Goal: Task Accomplishment & Management: Manage account settings

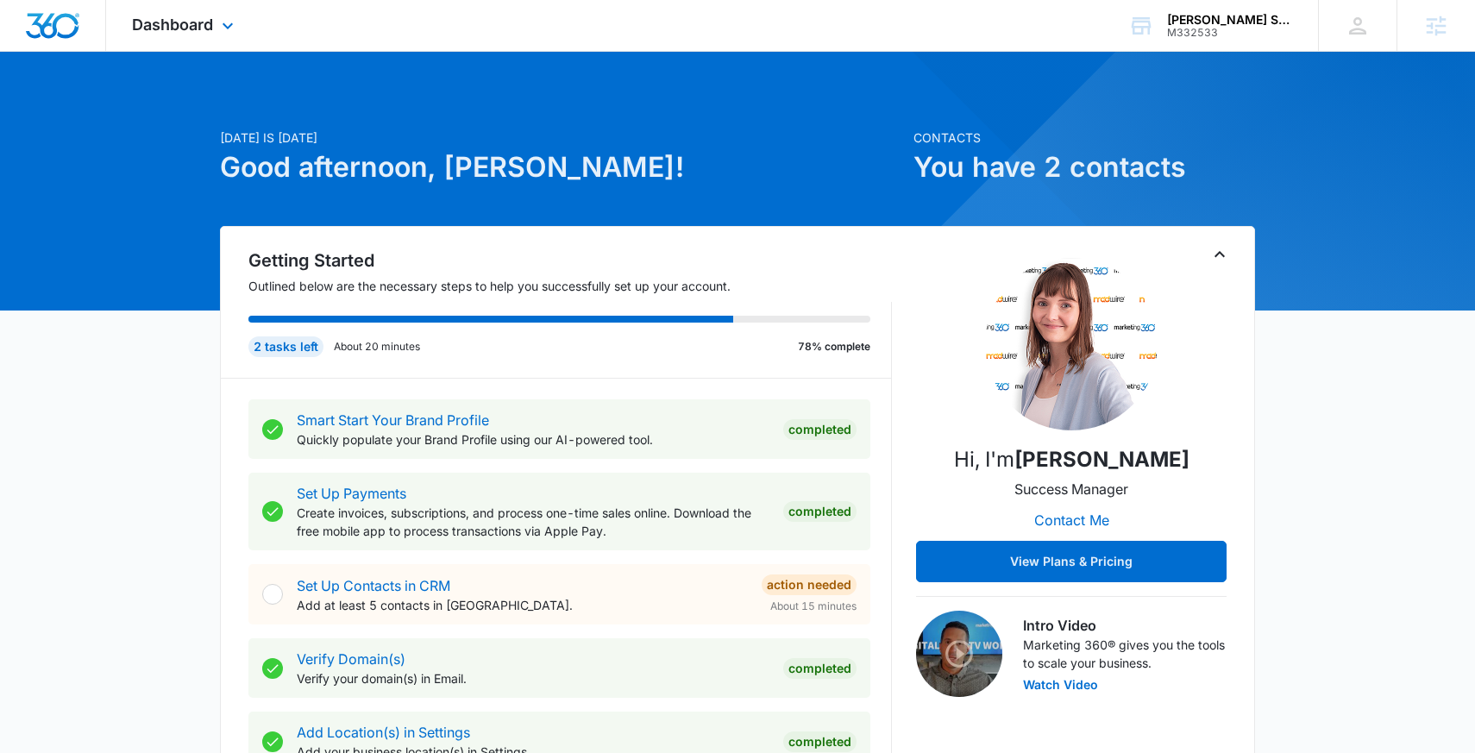
click at [191, 36] on div "Dashboard Apps Reputation Websites Forms CRM Email Social Content Ads Intellige…" at bounding box center [185, 25] width 158 height 51
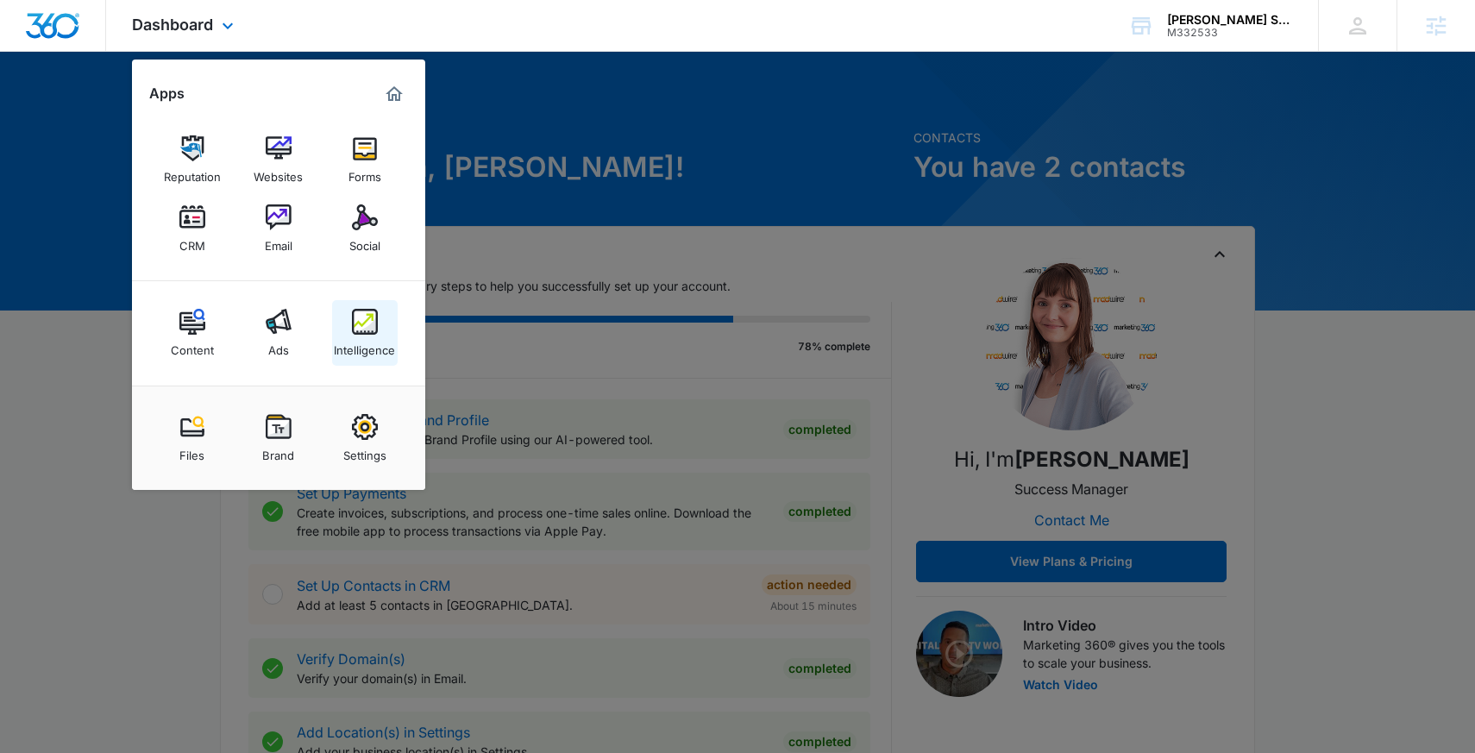
click at [364, 315] on img at bounding box center [365, 322] width 26 height 26
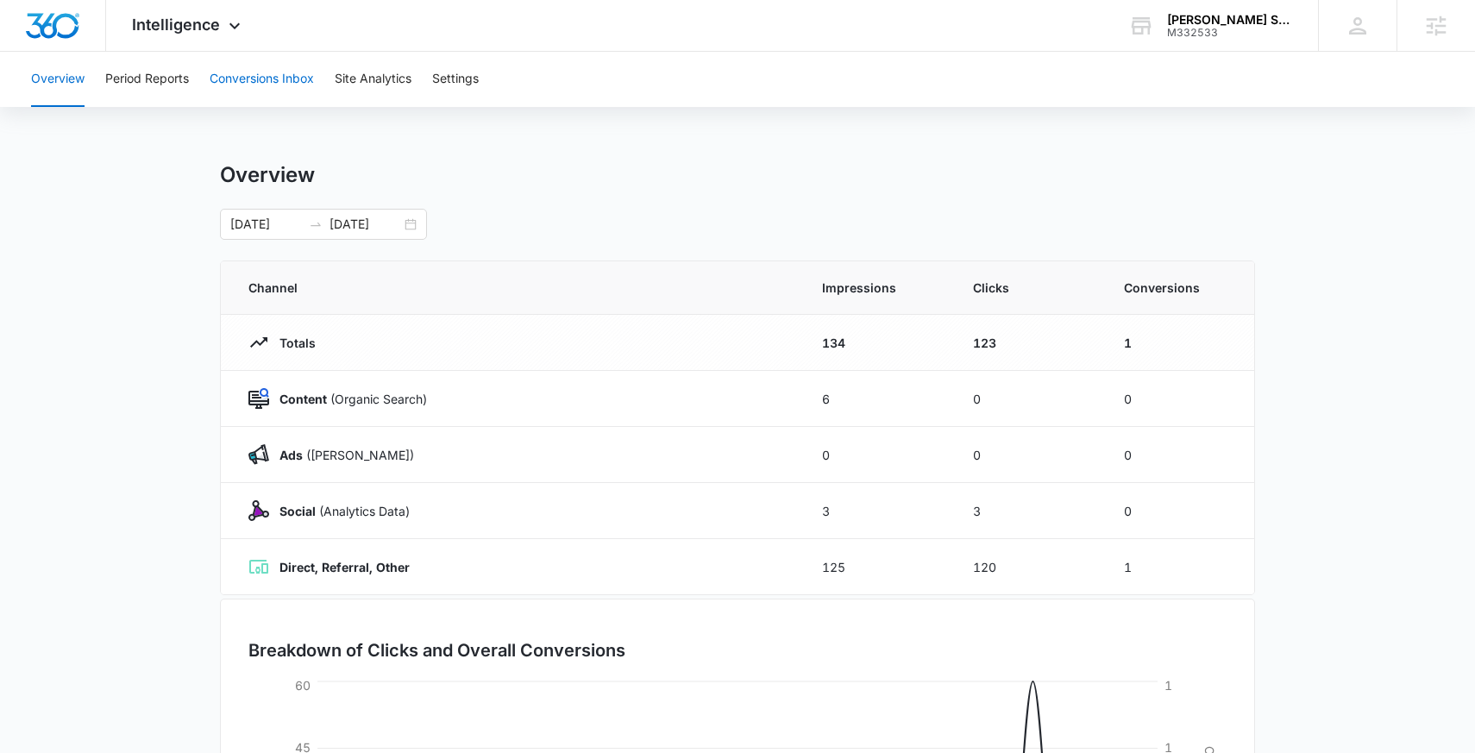
click at [278, 82] on button "Conversions Inbox" at bounding box center [262, 79] width 104 height 55
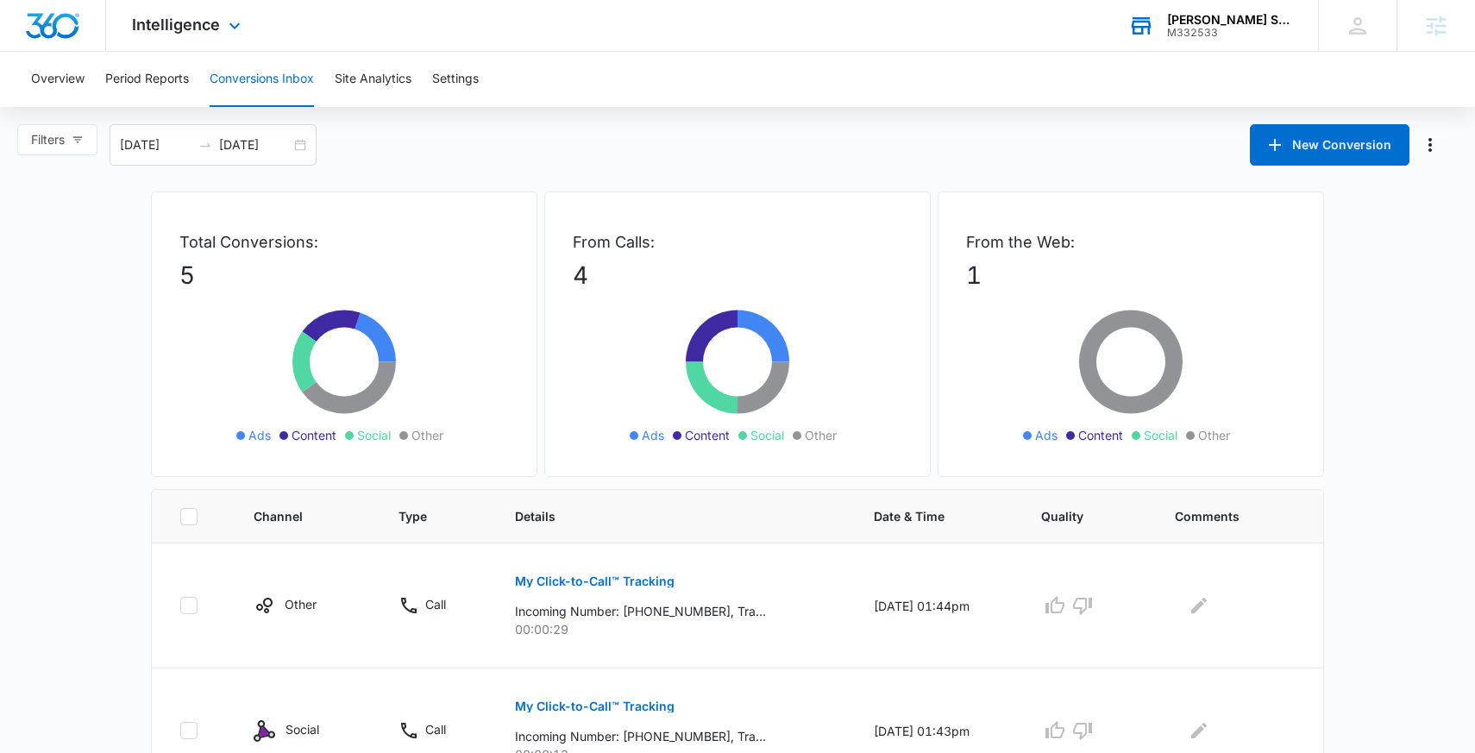
click at [1228, 20] on div "[PERSON_NAME] Strategic Advisors" at bounding box center [1230, 20] width 126 height 14
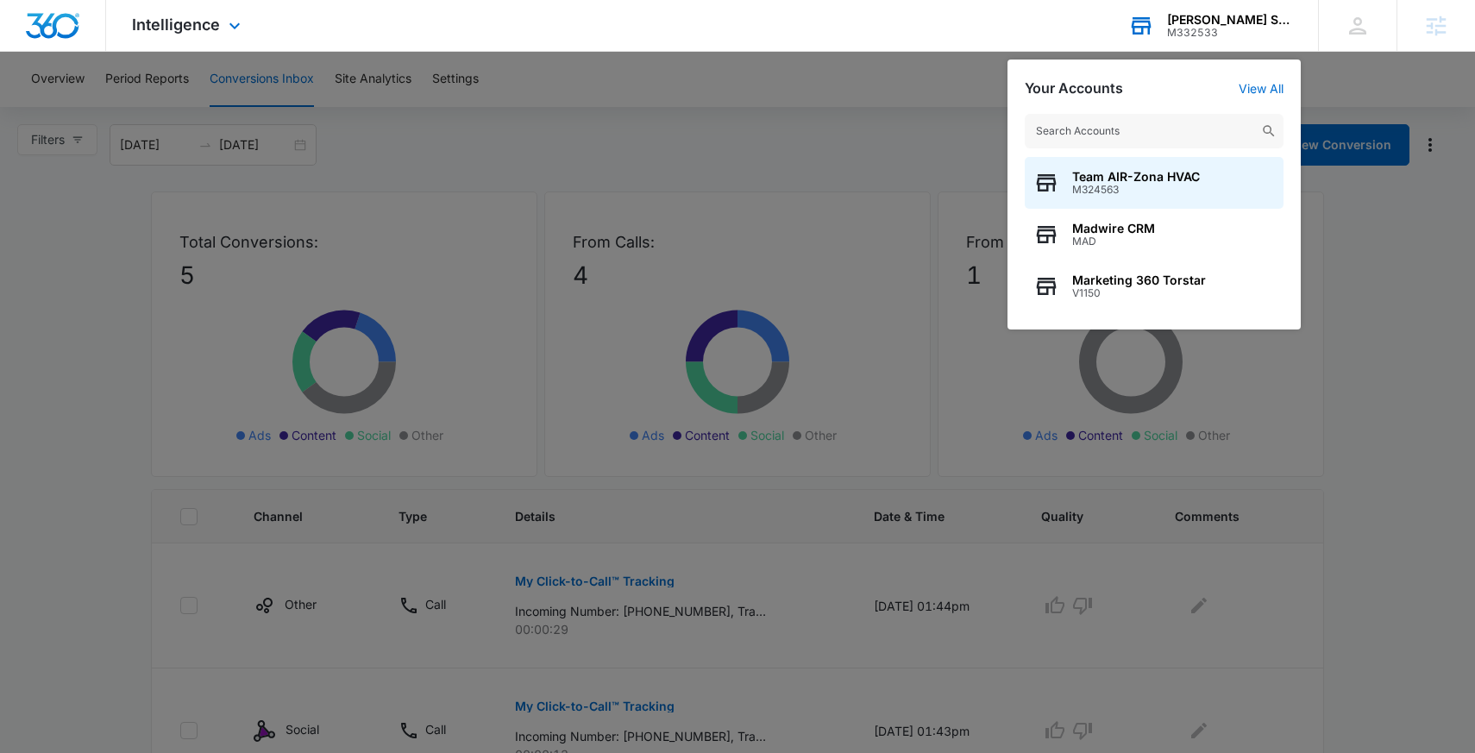
type input "M332533"
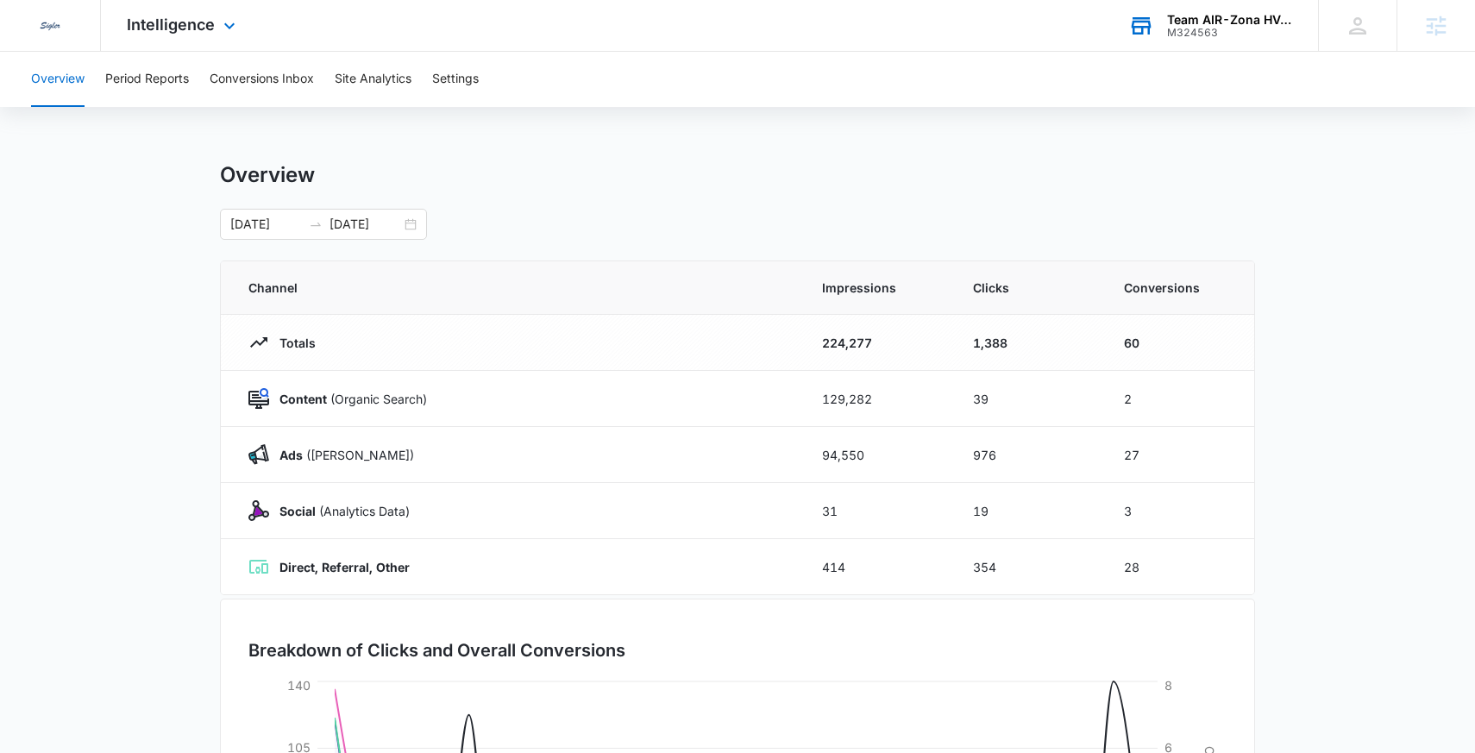
click at [1185, 27] on div "M324563" at bounding box center [1230, 33] width 126 height 12
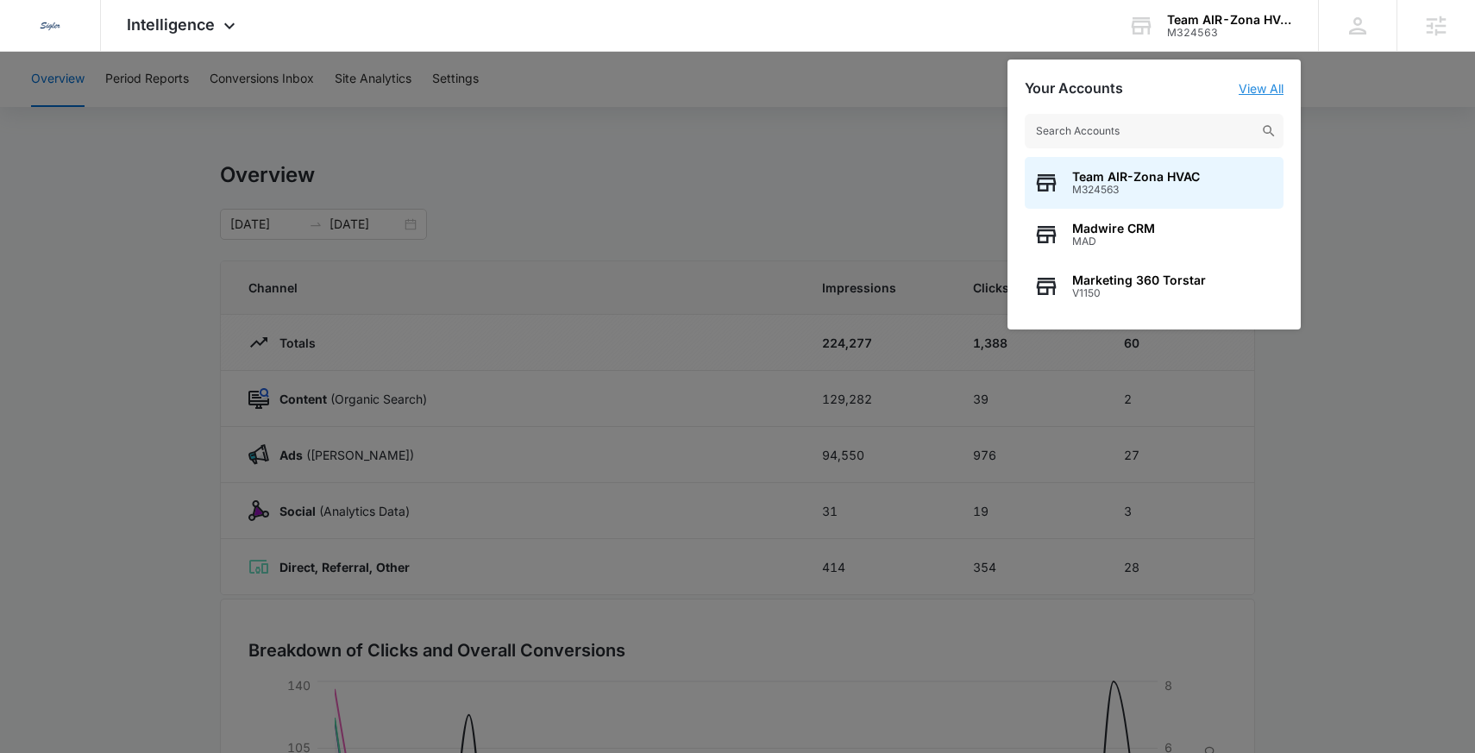
click at [1257, 81] on link "View All" at bounding box center [1261, 88] width 45 height 15
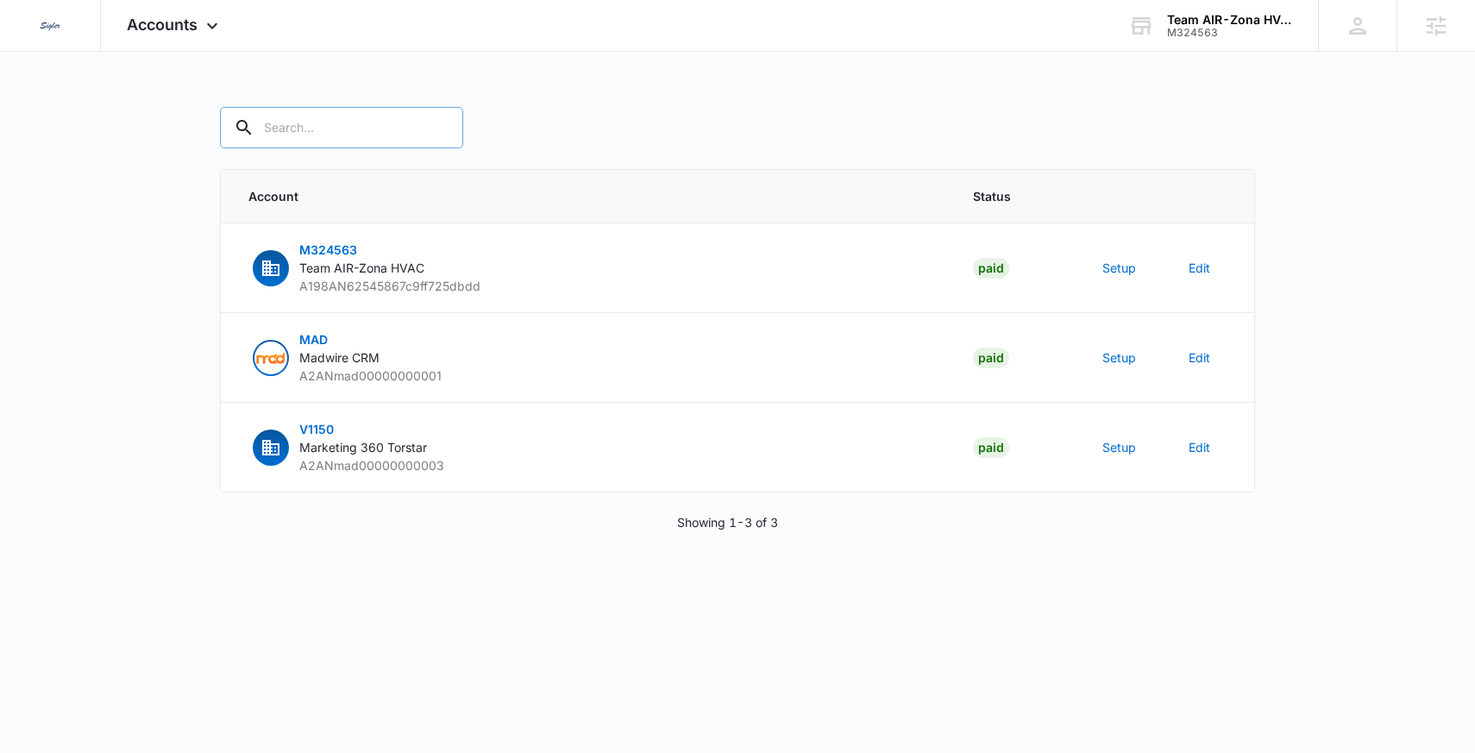
click at [298, 143] on input "text" at bounding box center [341, 127] width 243 height 41
paste input "M332533"
type input "M332533"
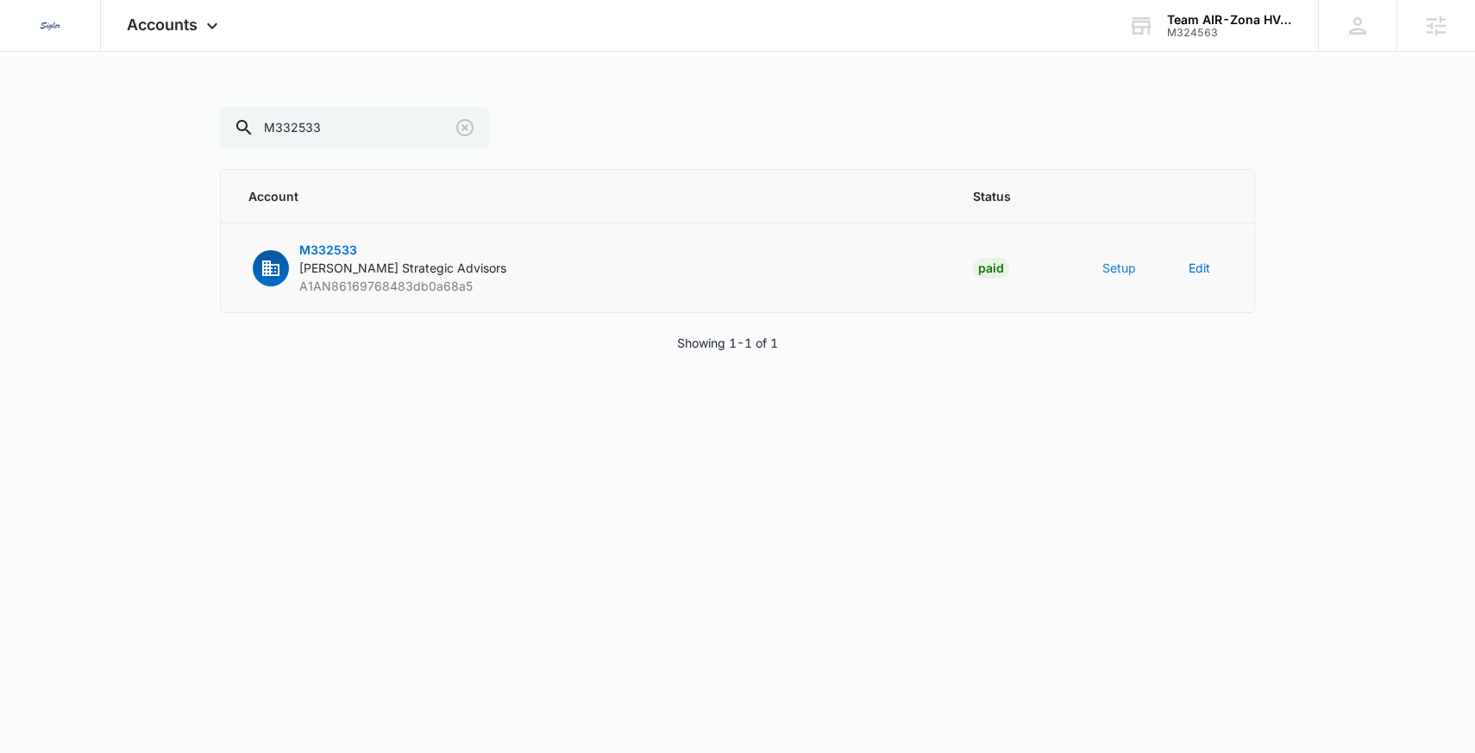
click at [1116, 265] on button "Setup" at bounding box center [1120, 268] width 34 height 18
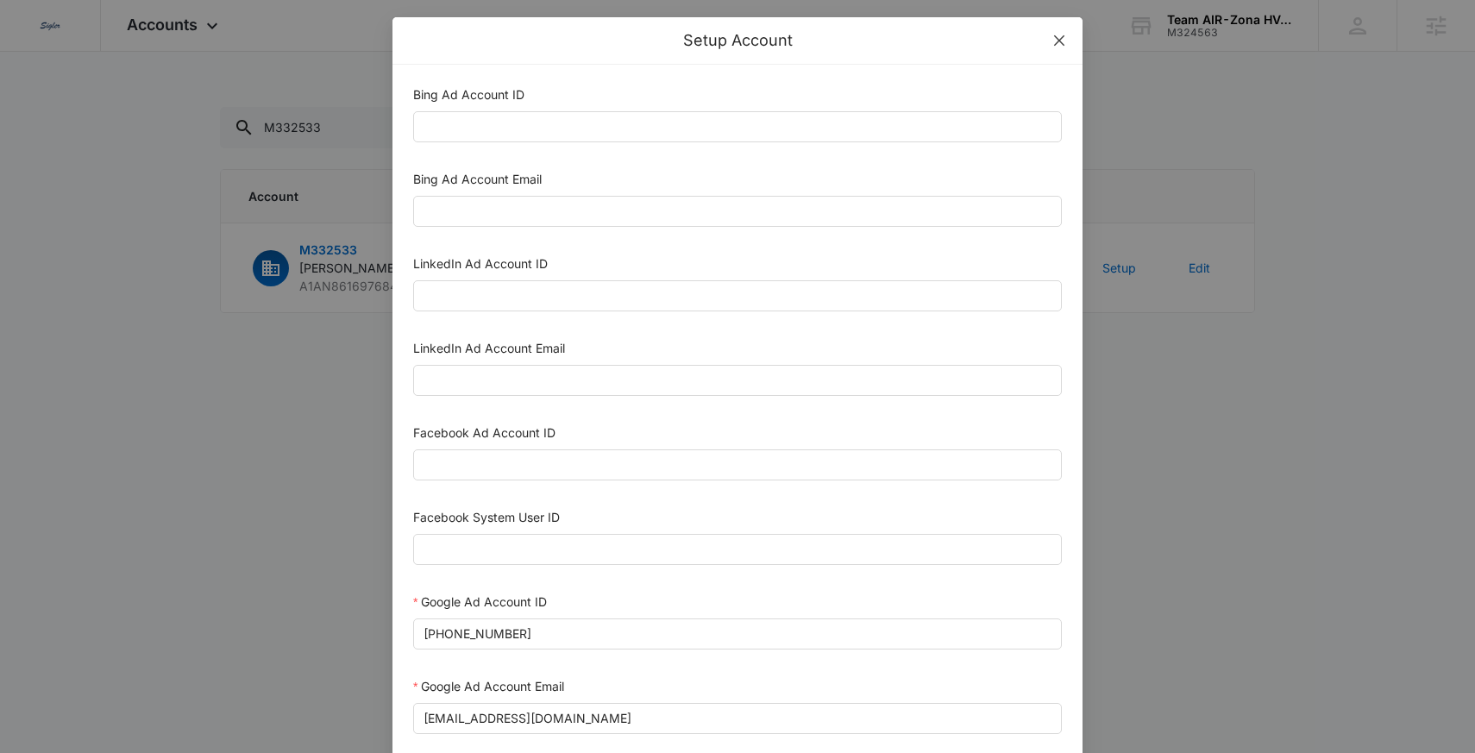
click at [1051, 32] on span "Close" at bounding box center [1059, 40] width 47 height 47
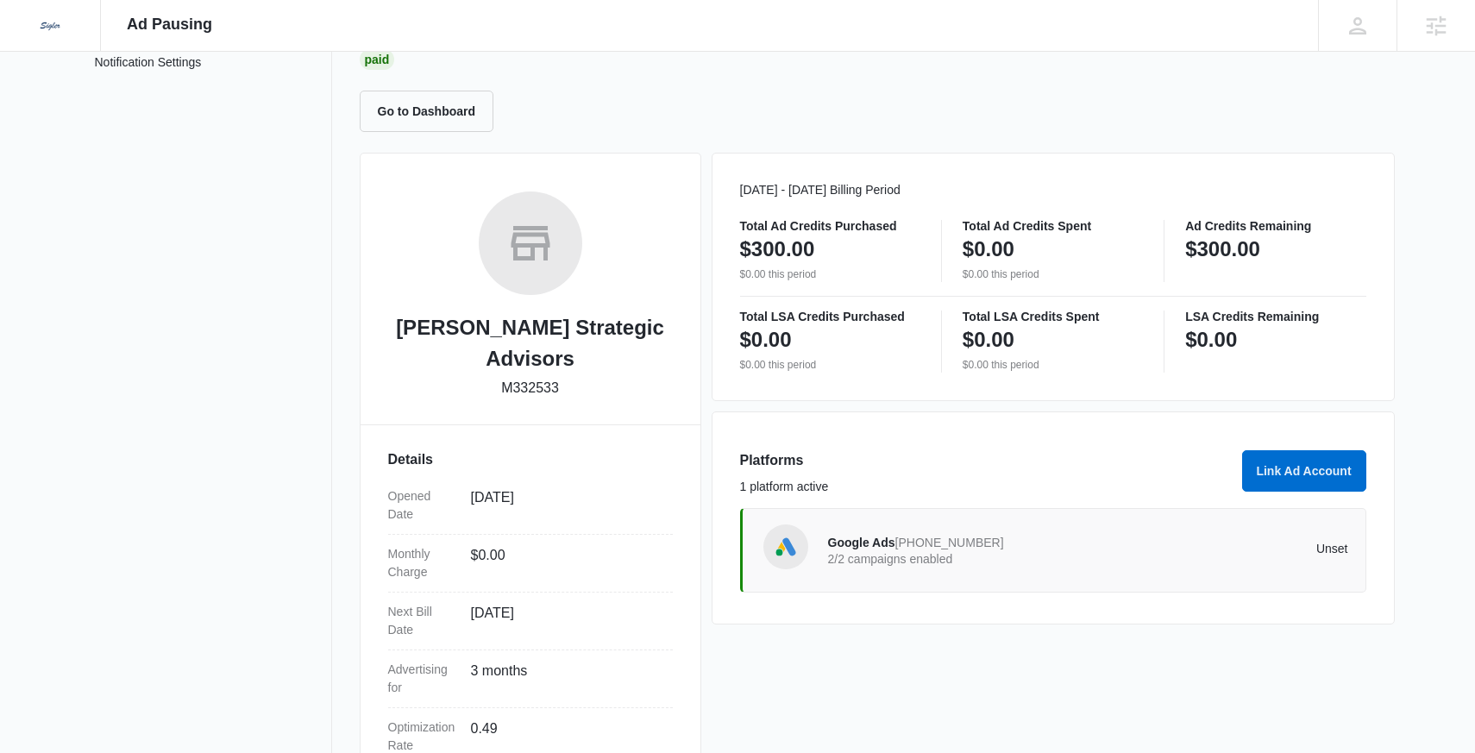
scroll to position [134, 0]
